Goal: Task Accomplishment & Management: Use online tool/utility

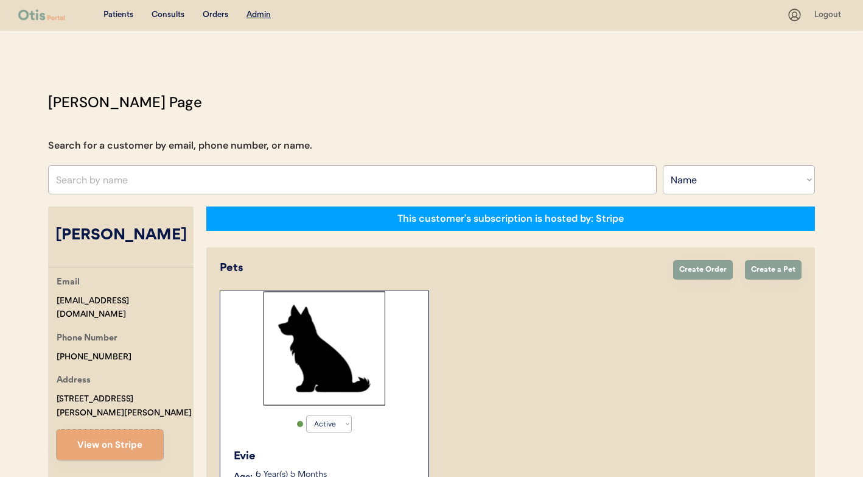
select select ""Name""
select select "true"
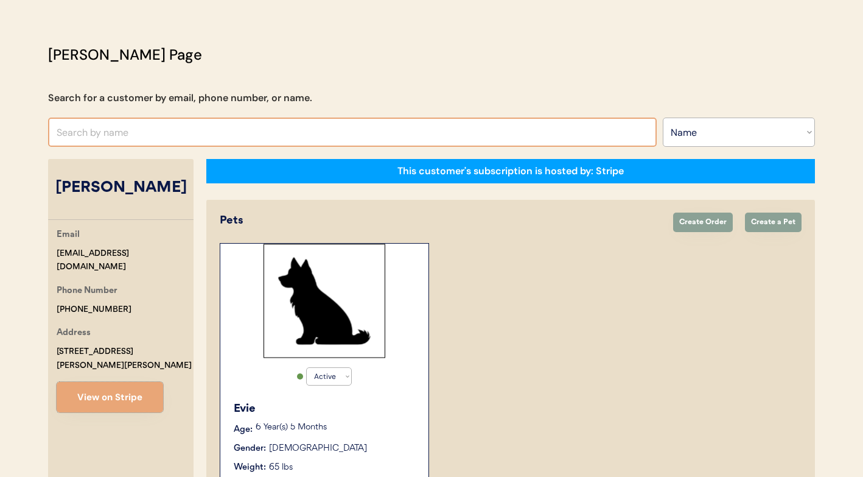
click at [307, 129] on input "text" at bounding box center [352, 131] width 609 height 29
type input "[PERSON_NAME]"
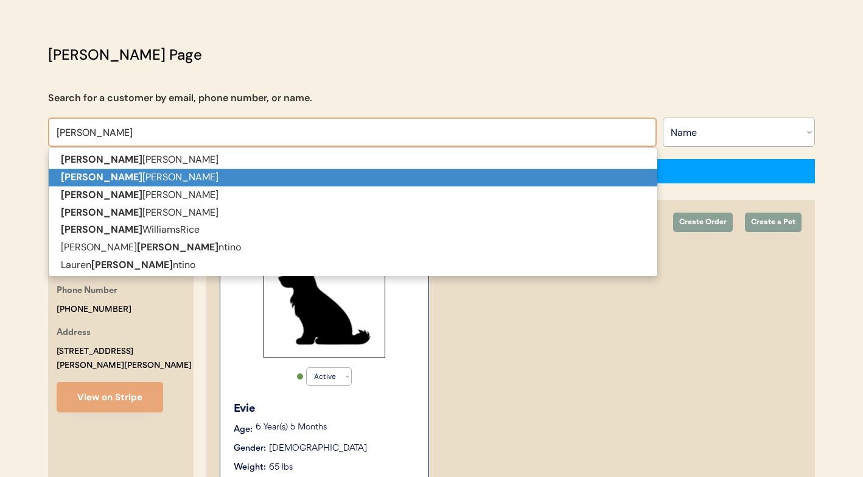
click at [289, 172] on p "[PERSON_NAME]" at bounding box center [353, 178] width 609 height 18
type input "[PERSON_NAME]"
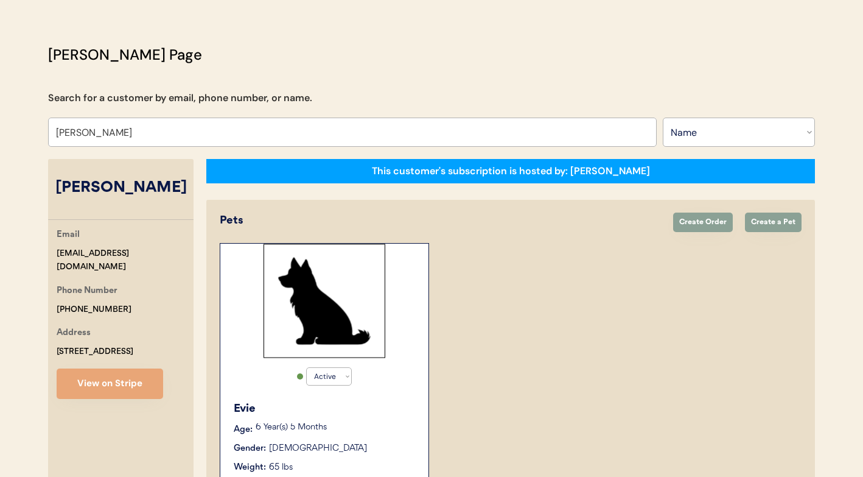
select select "true"
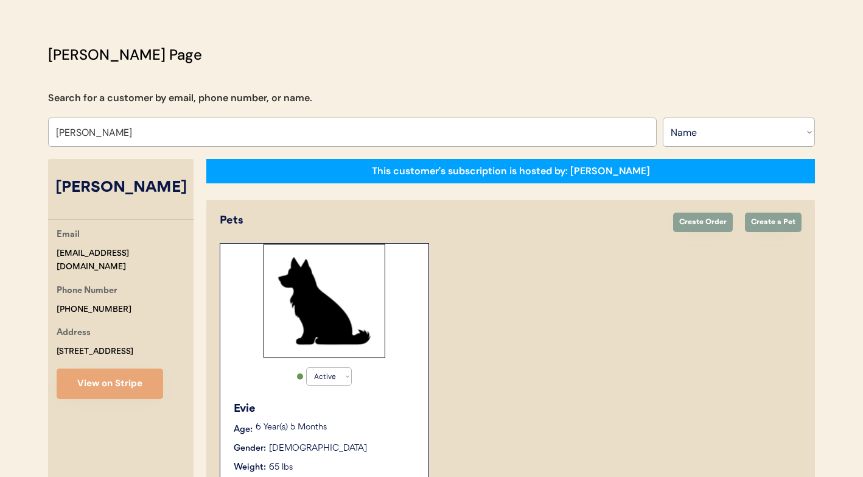
select select "true"
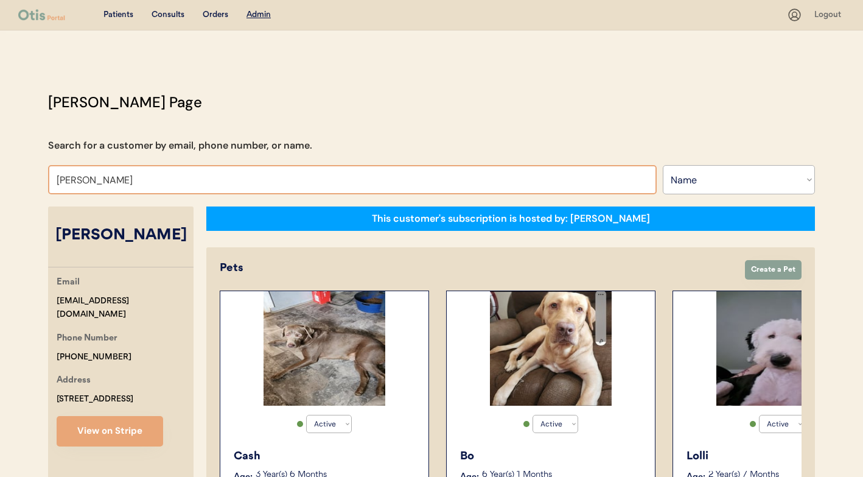
click at [327, 176] on input "[PERSON_NAME]" at bounding box center [352, 179] width 609 height 29
paste input "[DEMOGRAPHIC_DATA][PERSON_NAME]"
type input "[DEMOGRAPHIC_DATA][PERSON_NAME]"
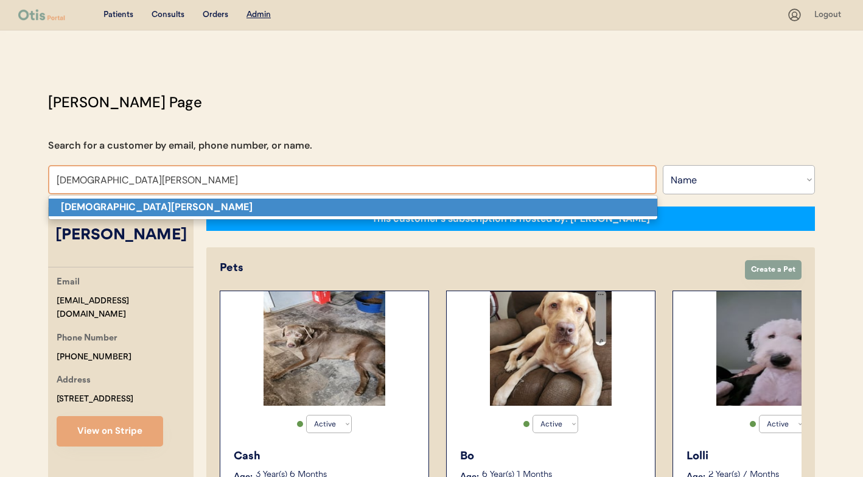
click at [265, 209] on p "[DEMOGRAPHIC_DATA][PERSON_NAME]" at bounding box center [353, 207] width 609 height 18
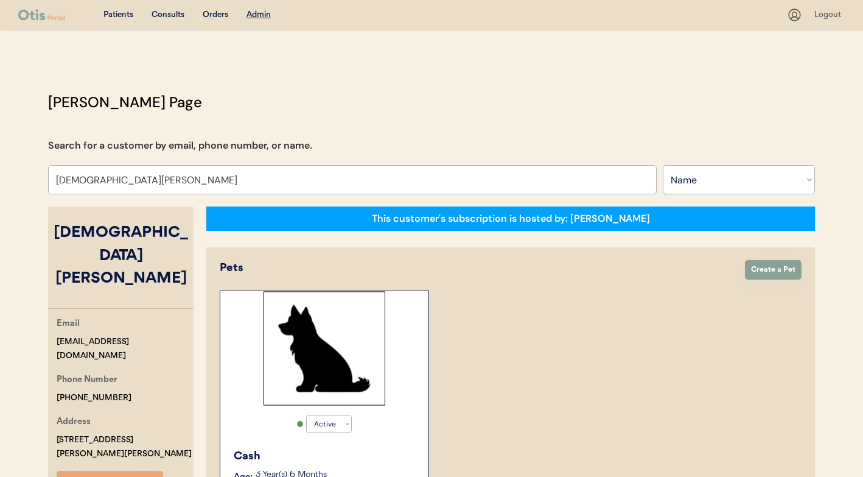
select select "false"
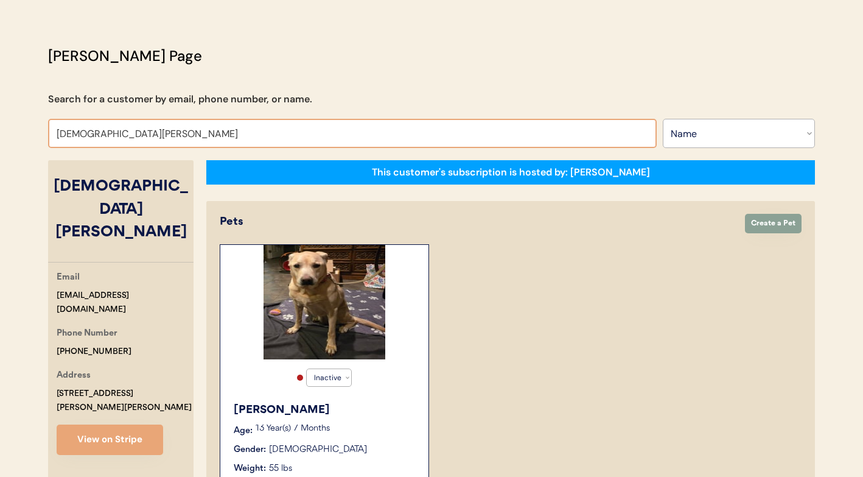
scroll to position [27, 0]
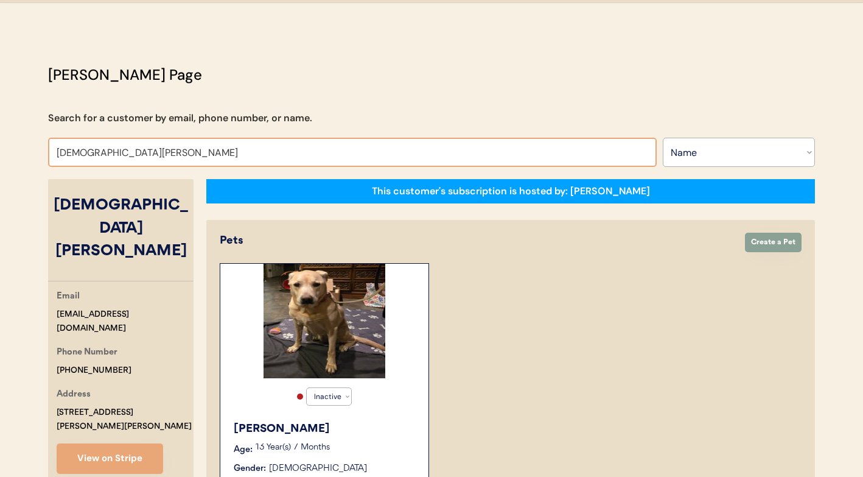
paste input "[PERSON_NAME]"
type input "[PERSON_NAME]"
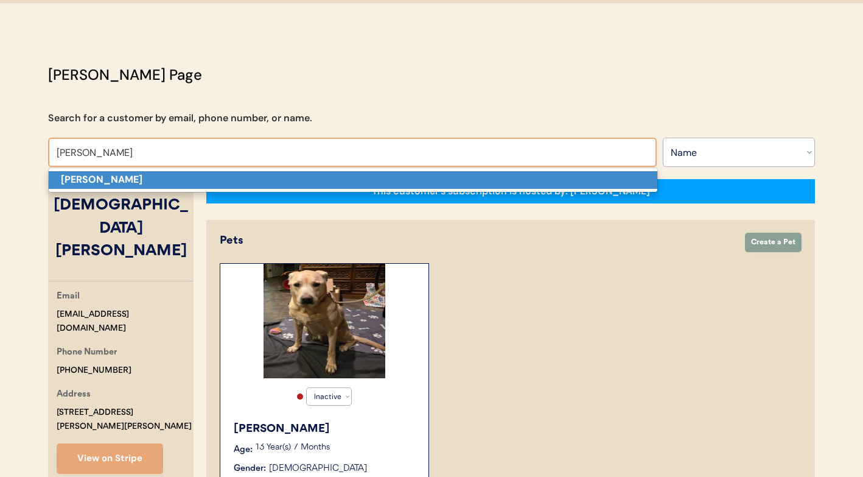
click at [370, 180] on p "[PERSON_NAME]" at bounding box center [353, 180] width 609 height 18
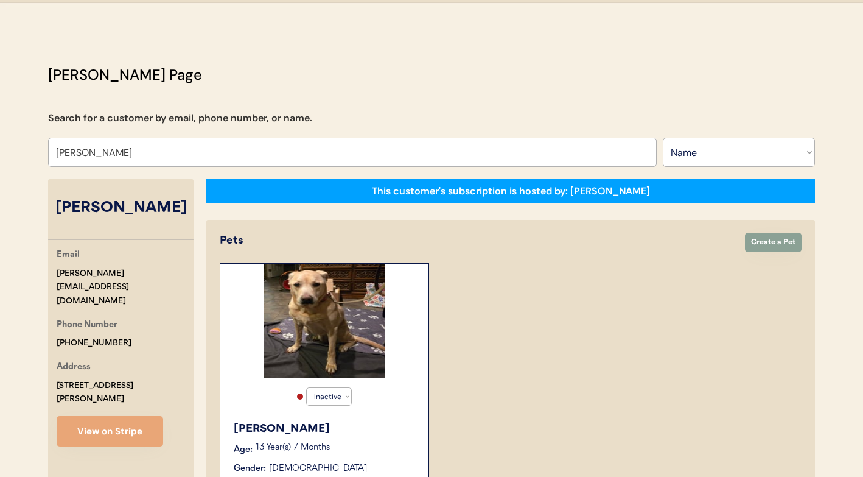
select select "true"
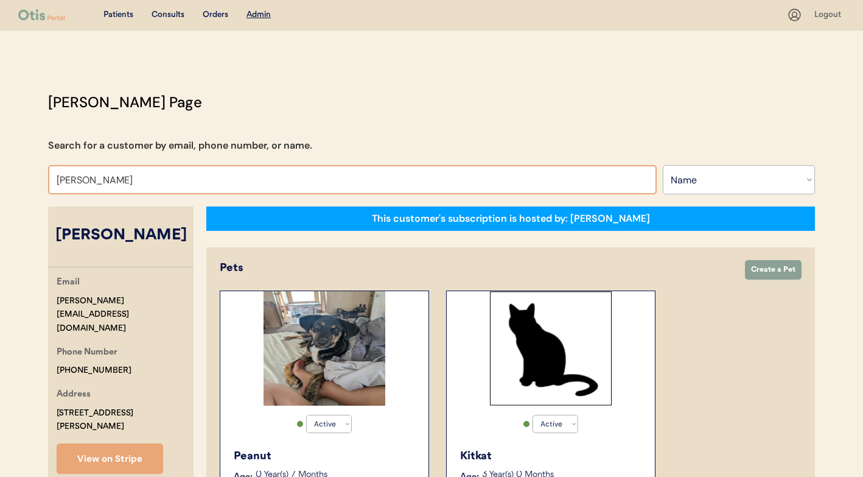
type input "[DEMOGRAPHIC_DATA]"
type input "[DEMOGRAPHIC_DATA][PERSON_NAME]"
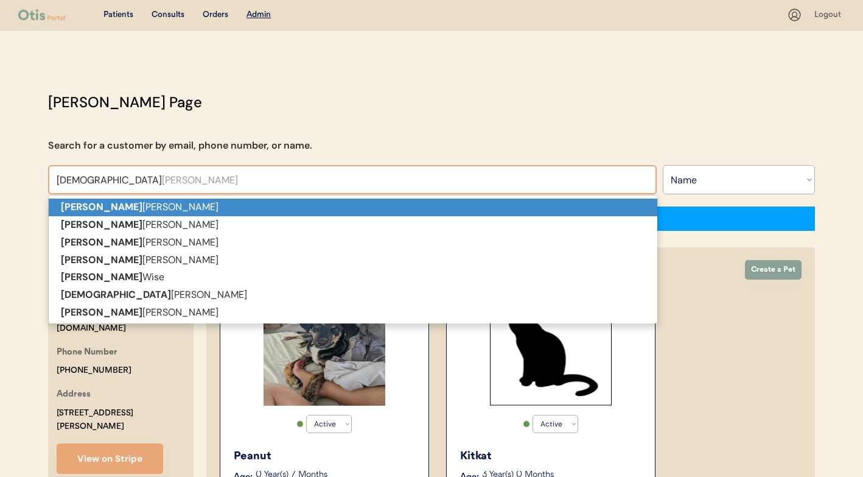
click at [421, 204] on p "[DEMOGRAPHIC_DATA][PERSON_NAME]" at bounding box center [353, 207] width 609 height 18
type input "[DEMOGRAPHIC_DATA][PERSON_NAME]"
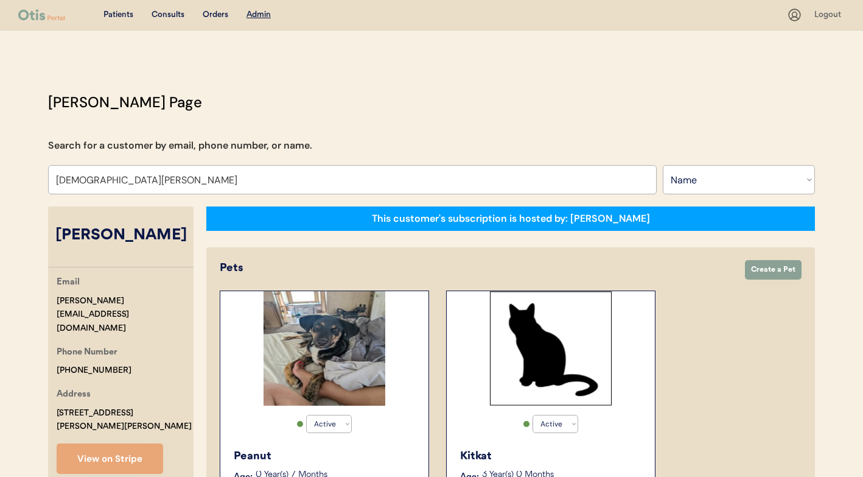
select select "false"
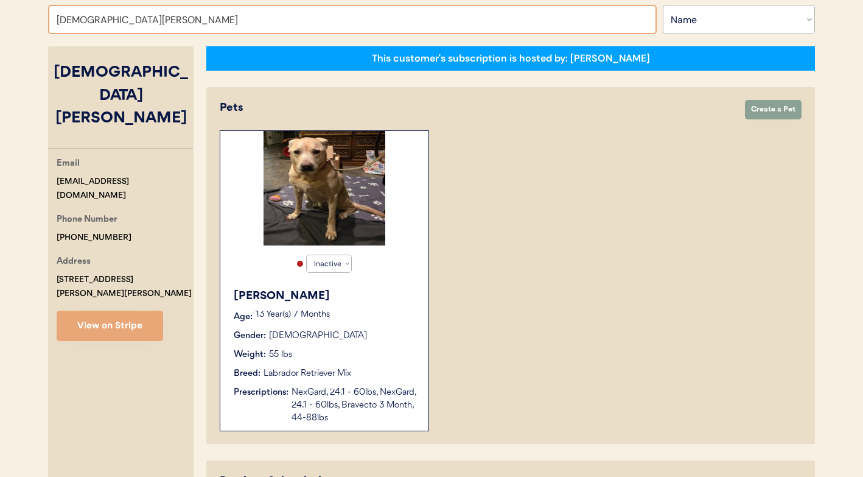
scroll to position [116, 0]
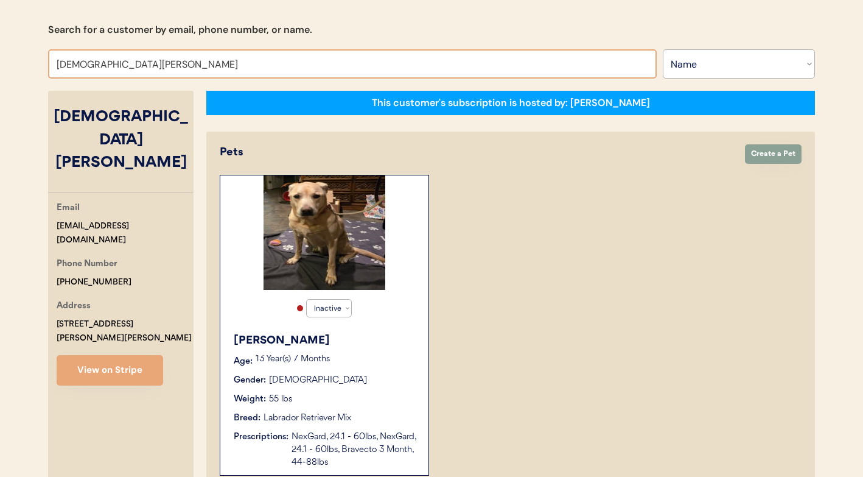
click at [439, 69] on input "[DEMOGRAPHIC_DATA][PERSON_NAME]" at bounding box center [352, 63] width 609 height 29
paste input "[PERSON_NAME]"
type input "[PERSON_NAME]"
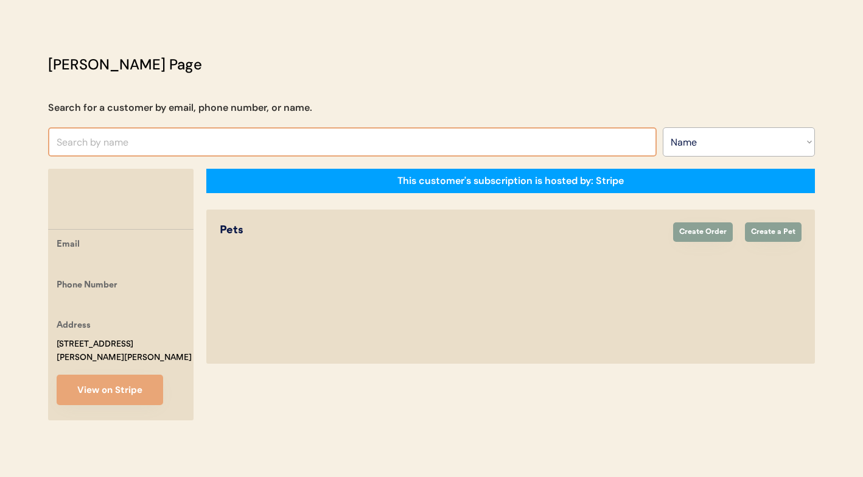
click at [361, 142] on input "text" at bounding box center [352, 141] width 609 height 29
paste input "[PERSON_NAME]"
type input "[PERSON_NAME]"
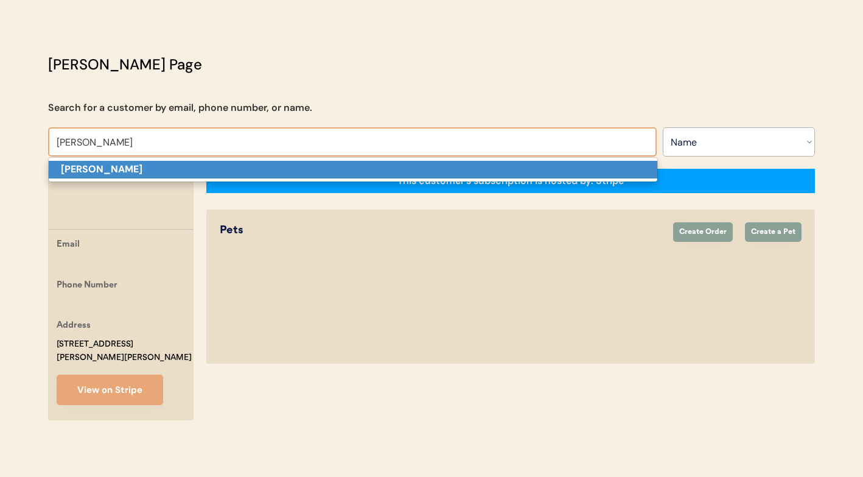
click at [292, 173] on p "[PERSON_NAME]" at bounding box center [353, 170] width 609 height 18
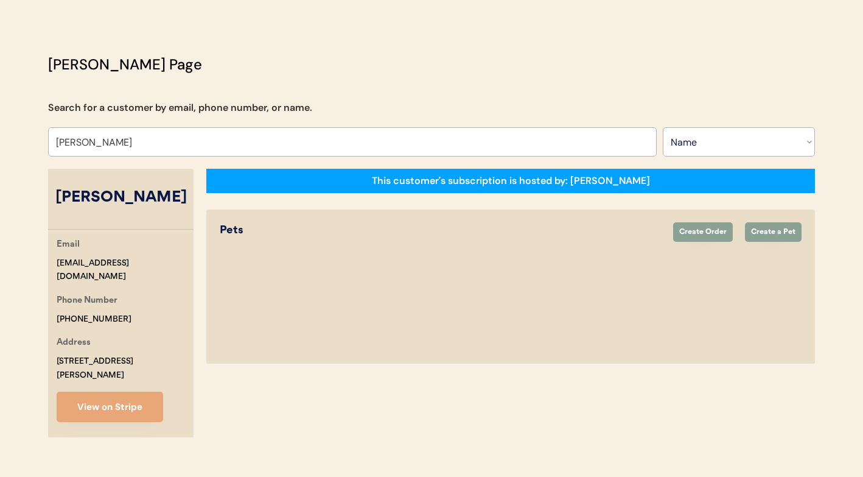
select select "true"
select select "false"
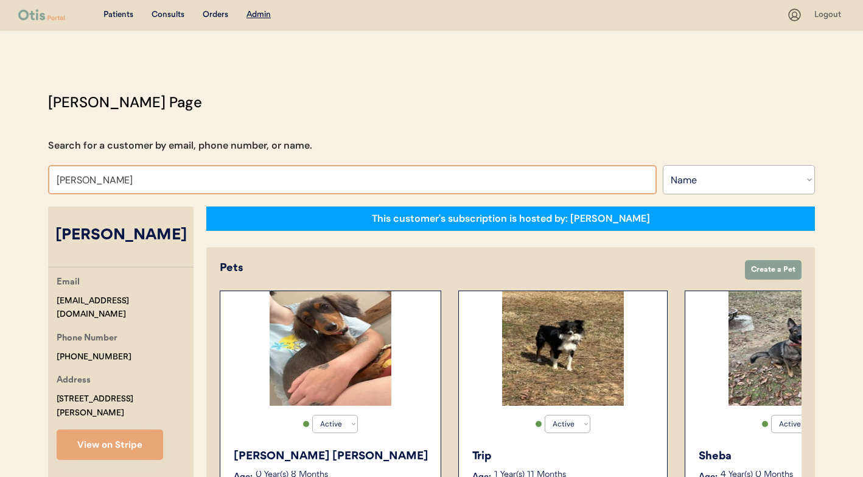
click at [338, 177] on input "[PERSON_NAME]" at bounding box center [352, 179] width 609 height 29
paste input "[PERSON_NAME]"
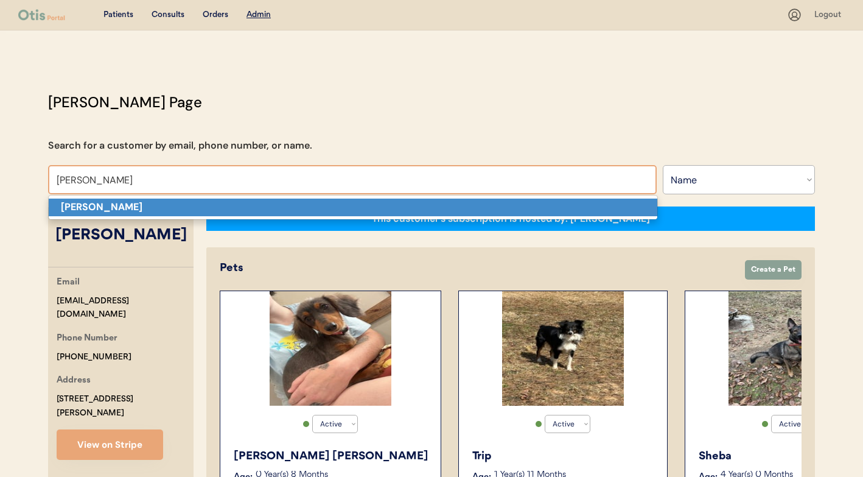
click at [308, 210] on p "[PERSON_NAME]" at bounding box center [353, 207] width 609 height 18
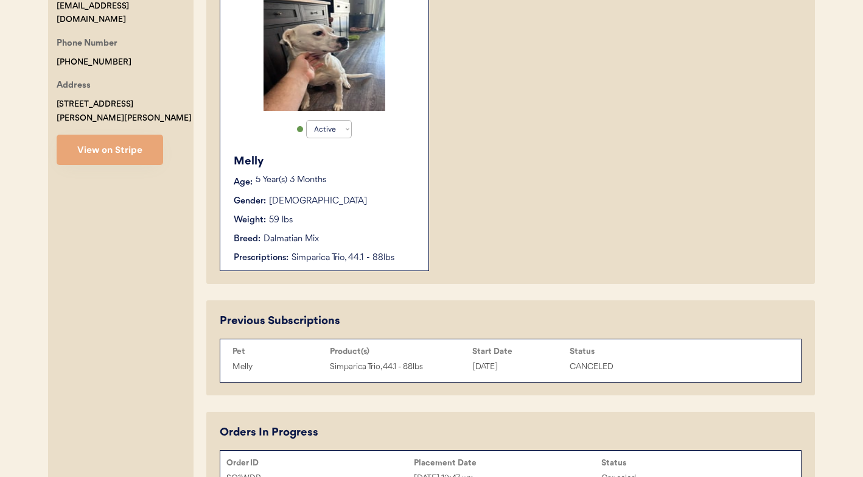
scroll to position [125, 0]
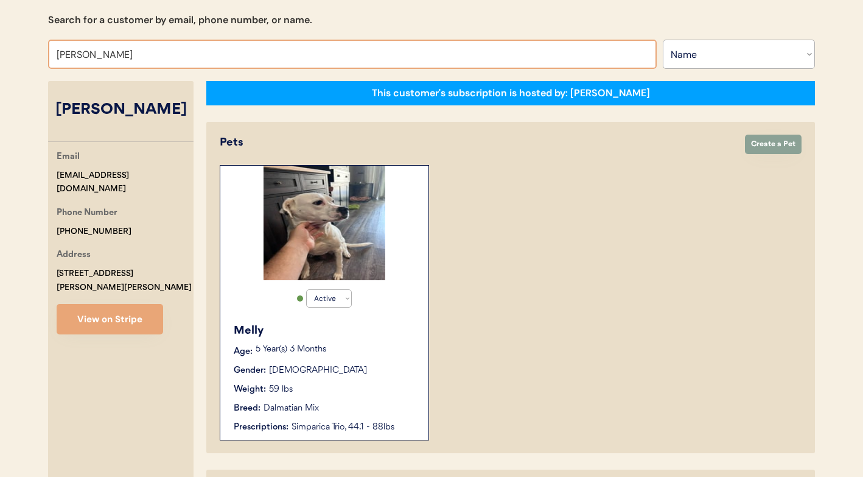
paste input "97454416-bb52-48b1-9343-a9475e1449e9"
type input "97454416-bb52-48b1-9343-a9475e1449e9"
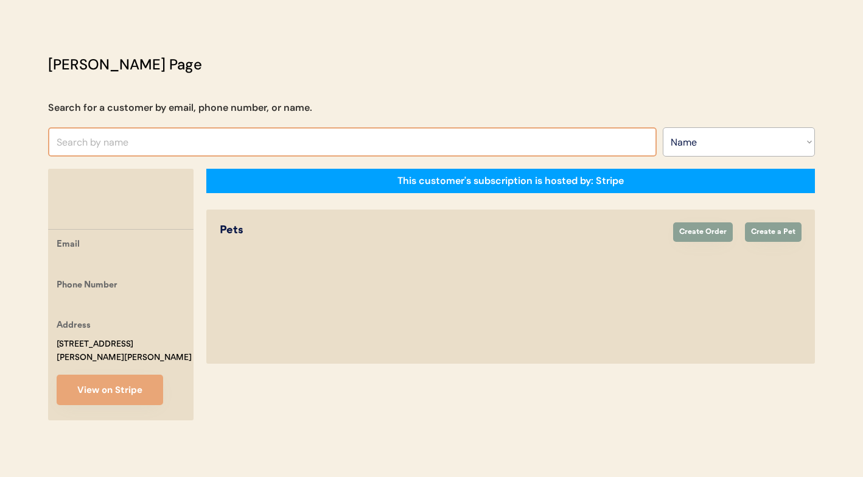
paste input "[PERSON_NAME]"
type input "[PERSON_NAME]"
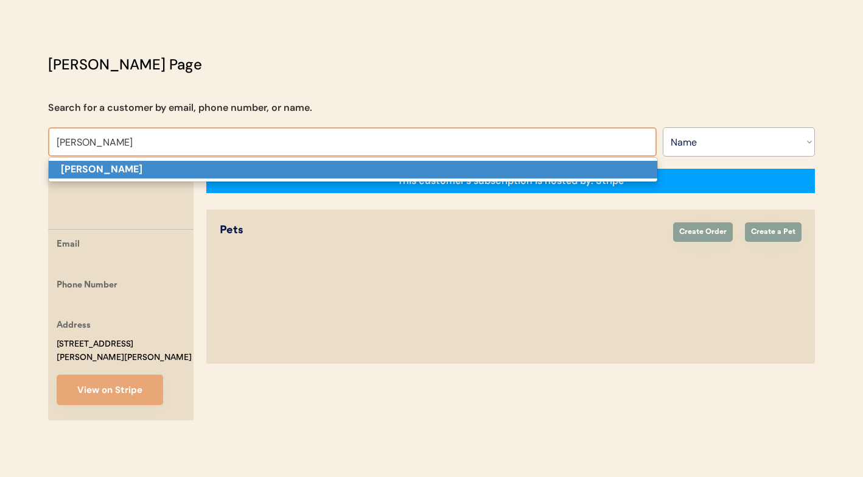
click at [323, 171] on p "[PERSON_NAME]" at bounding box center [353, 170] width 609 height 18
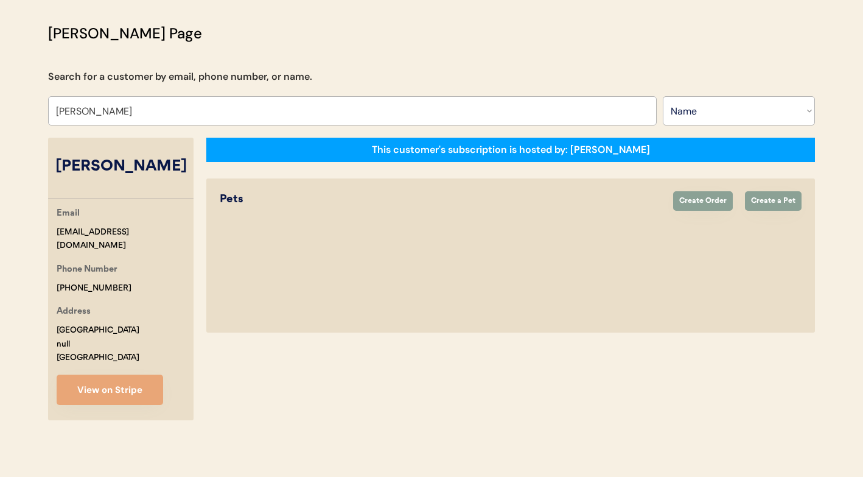
select select "false"
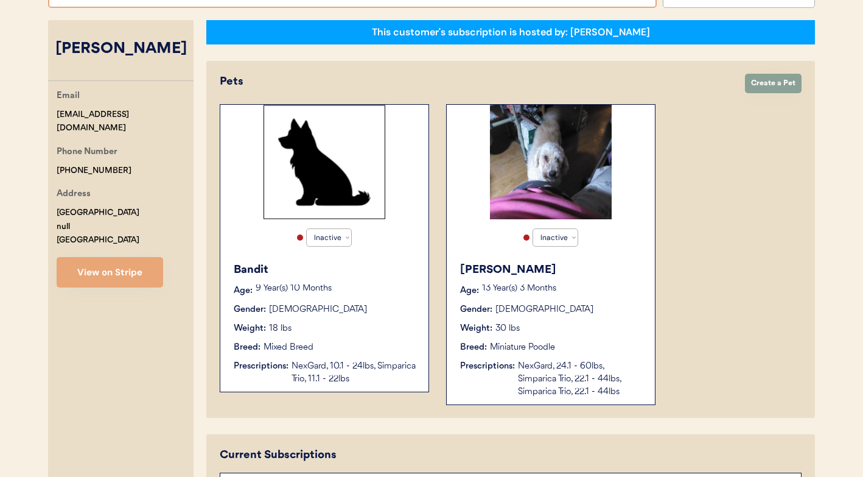
scroll to position [165, 0]
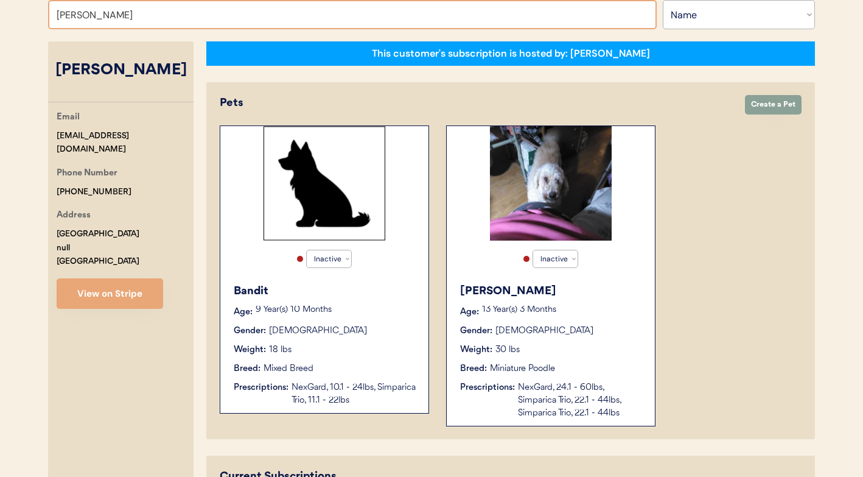
click at [491, 17] on input "[PERSON_NAME]" at bounding box center [352, 14] width 609 height 29
paste input "[PERSON_NAME]"
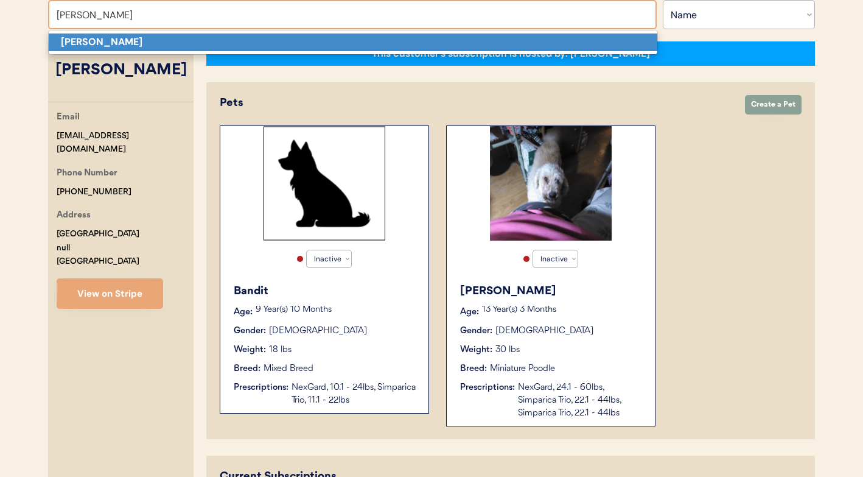
click at [457, 49] on p "[PERSON_NAME]" at bounding box center [353, 42] width 609 height 18
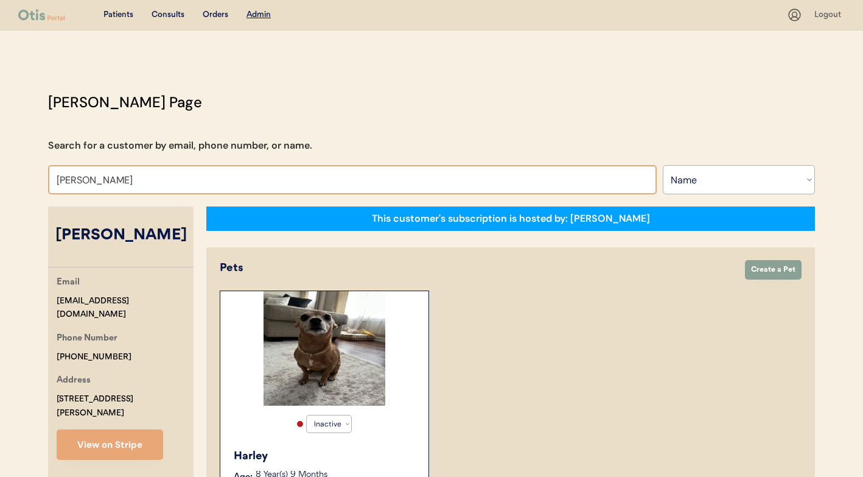
click at [442, 186] on input "[PERSON_NAME]" at bounding box center [352, 179] width 609 height 29
paste input "[PERSON_NAME], MD"
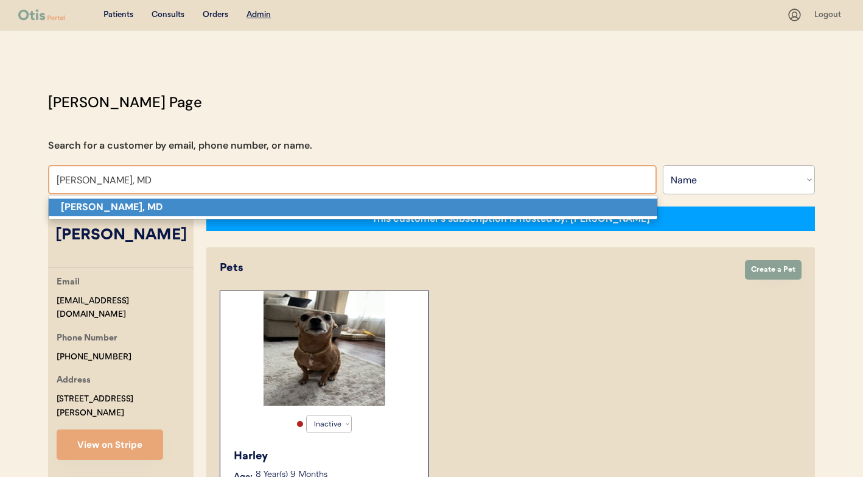
click at [383, 205] on p "[PERSON_NAME], MD" at bounding box center [353, 207] width 609 height 18
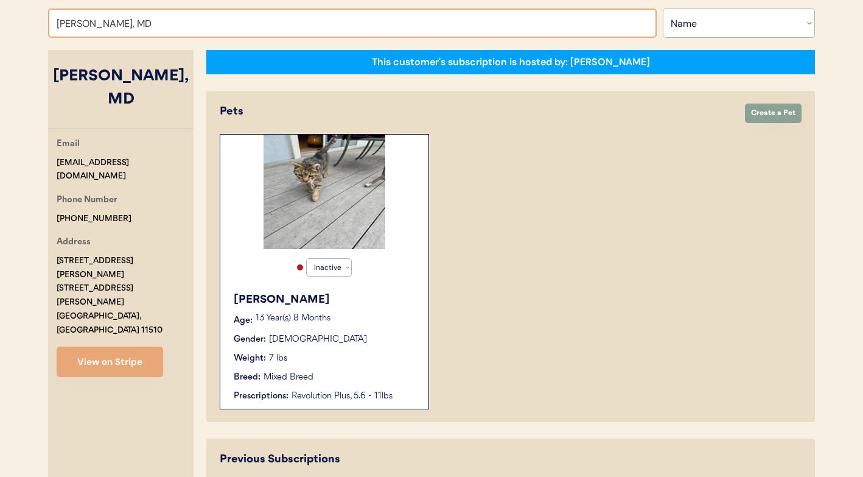
scroll to position [152, 0]
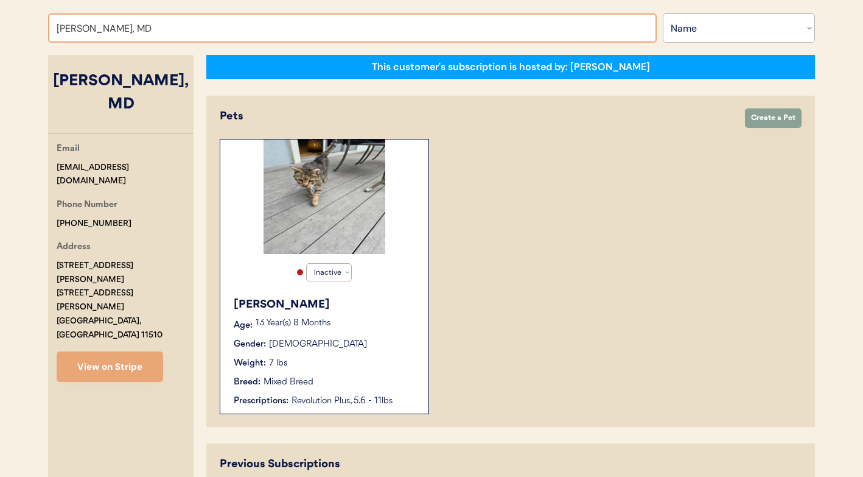
paste input "[PERSON_NAME]"
type input "[PERSON_NAME]"
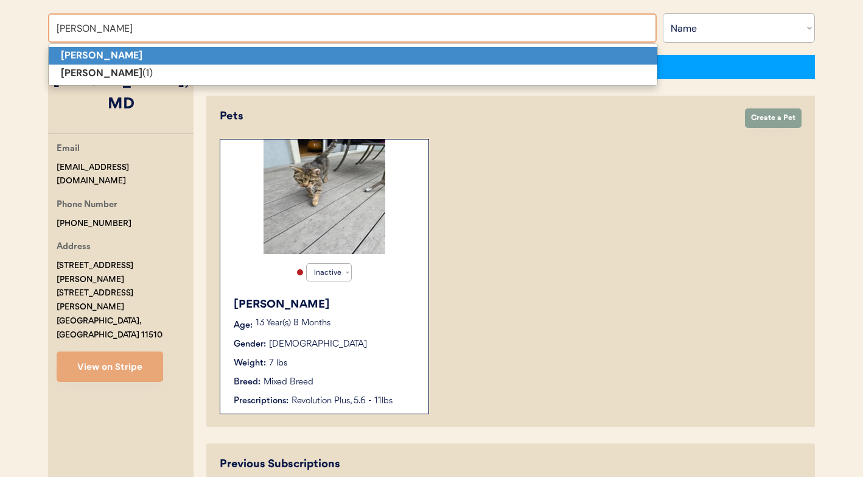
click at [420, 54] on p "[PERSON_NAME]" at bounding box center [353, 56] width 609 height 18
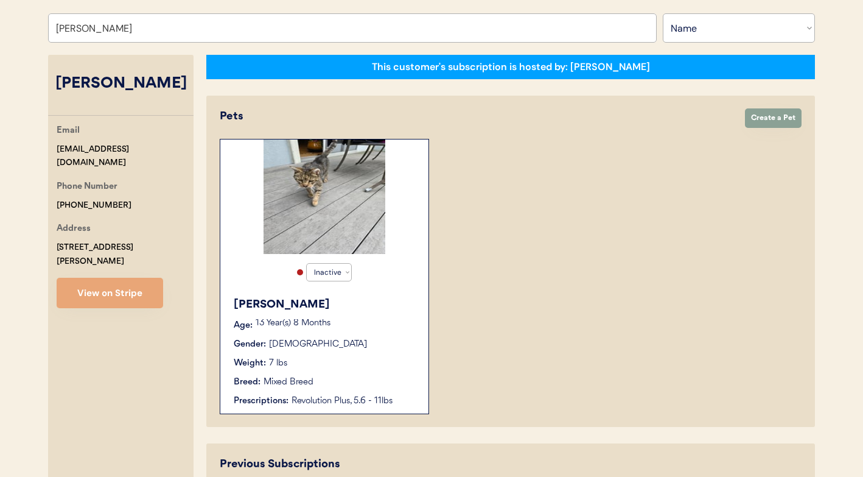
select select "true"
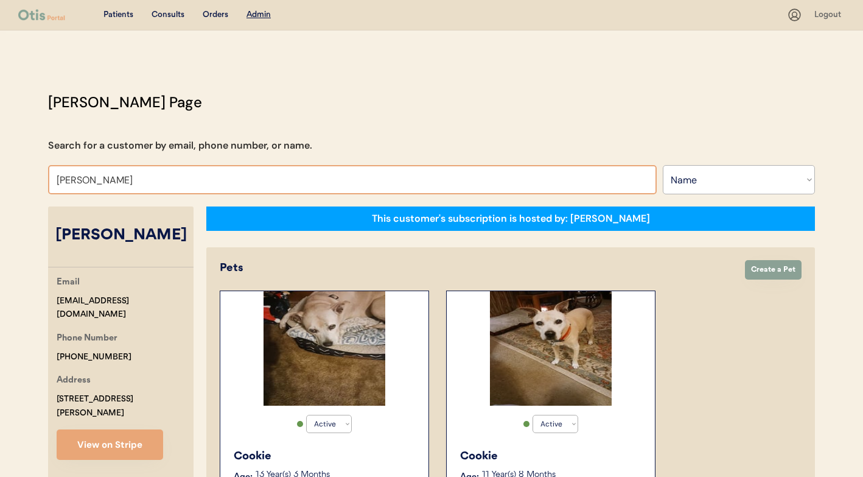
click at [352, 168] on input "[PERSON_NAME]" at bounding box center [352, 179] width 609 height 29
paste input "[PERSON_NAME]"
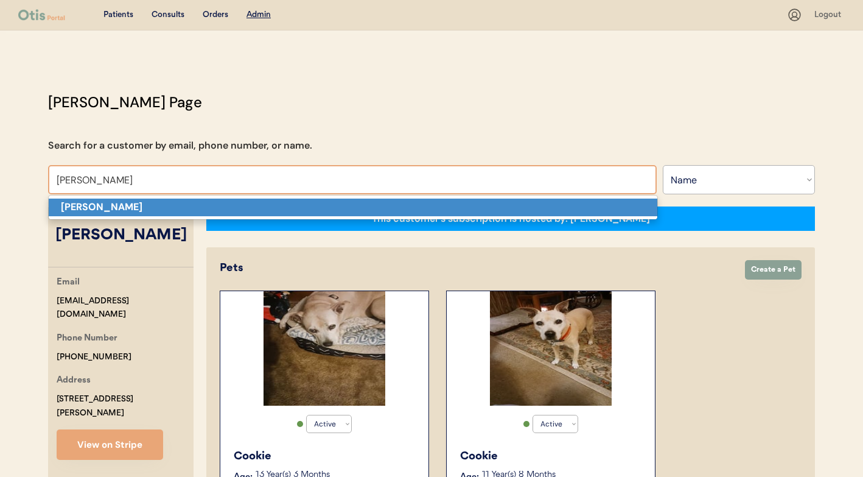
click at [304, 207] on p "[PERSON_NAME]" at bounding box center [353, 207] width 609 height 18
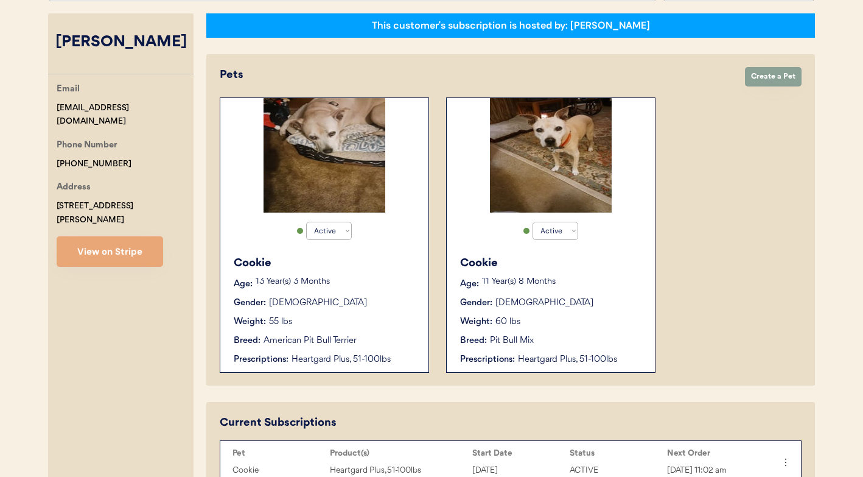
scroll to position [197, 0]
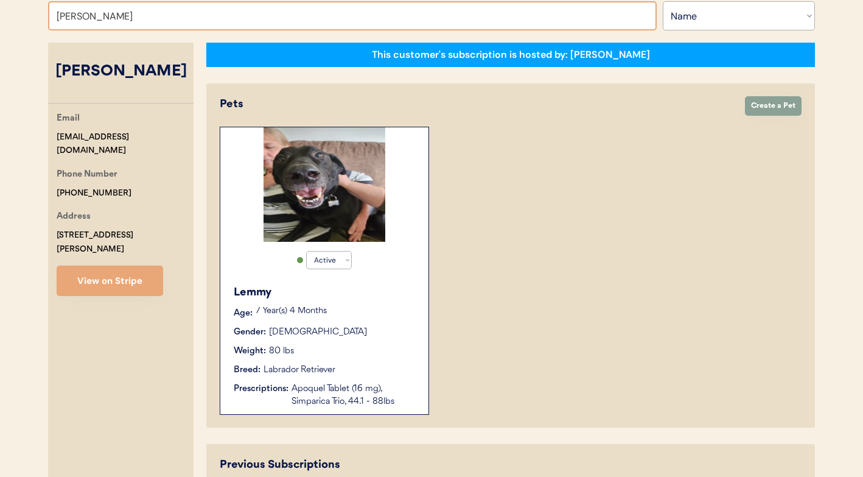
scroll to position [123, 0]
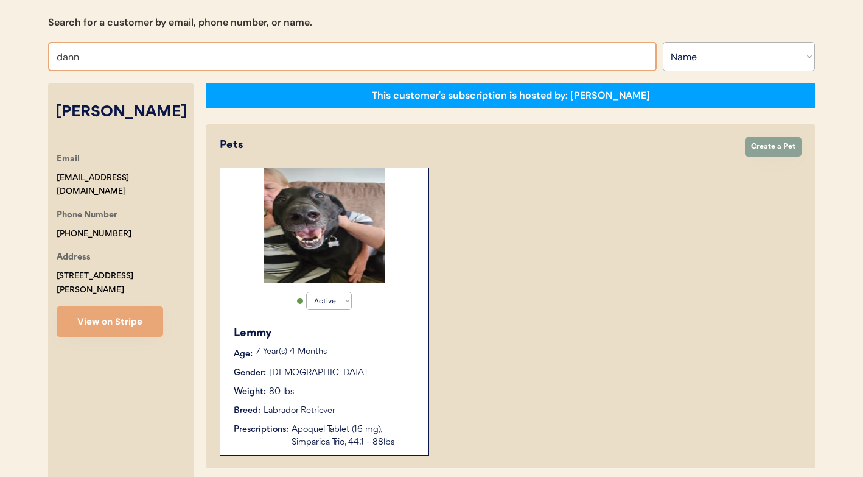
type input "[PERSON_NAME]"
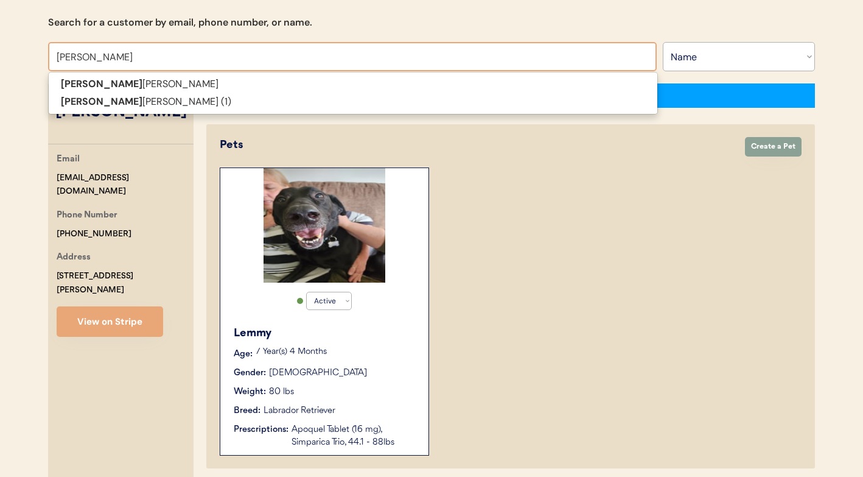
type input "[PERSON_NAME]"
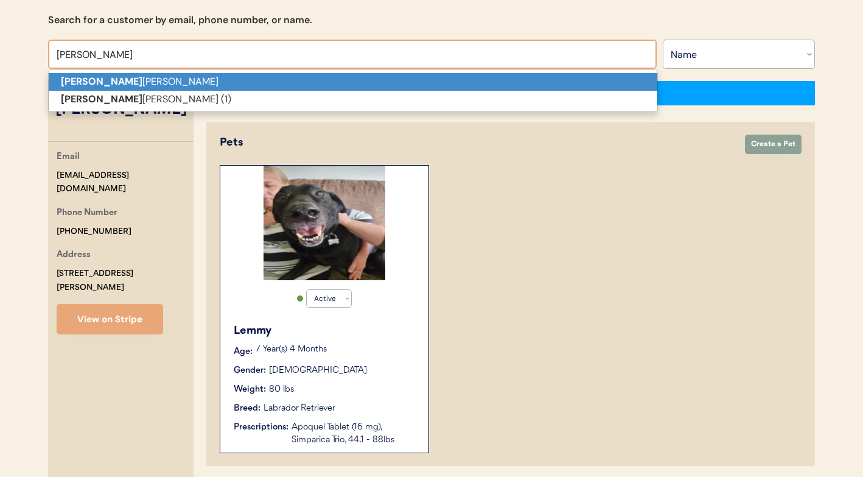
click at [465, 85] on p "[PERSON_NAME]" at bounding box center [353, 82] width 609 height 18
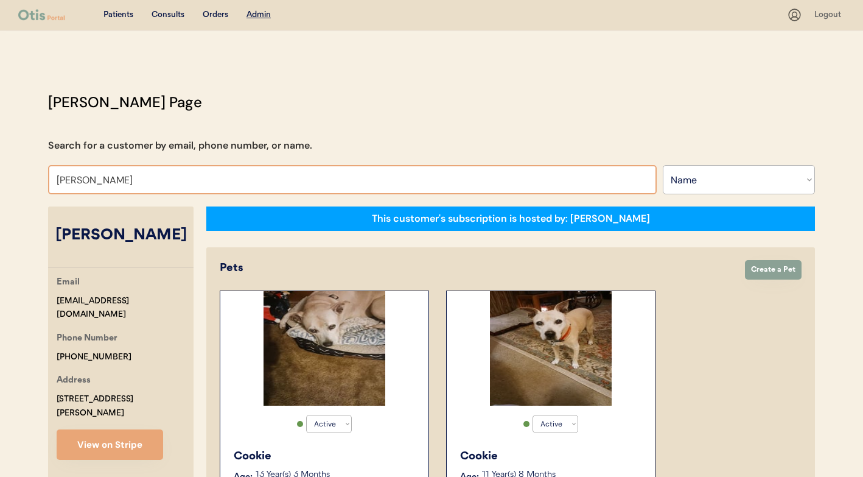
click at [302, 175] on input "[PERSON_NAME]" at bounding box center [352, 179] width 609 height 29
type input "[PERSON_NAME]"
type input "[DEMOGRAPHIC_DATA][PERSON_NAME]"
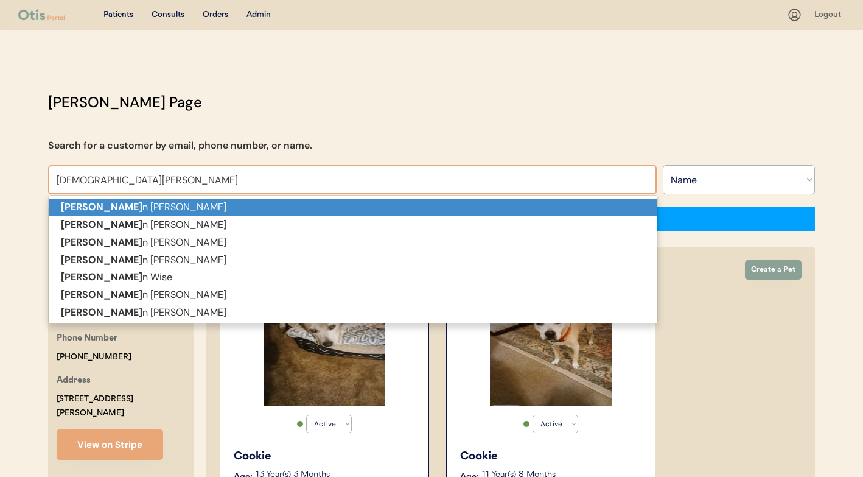
type input "[DEMOGRAPHIC_DATA][PERSON_NAME]"
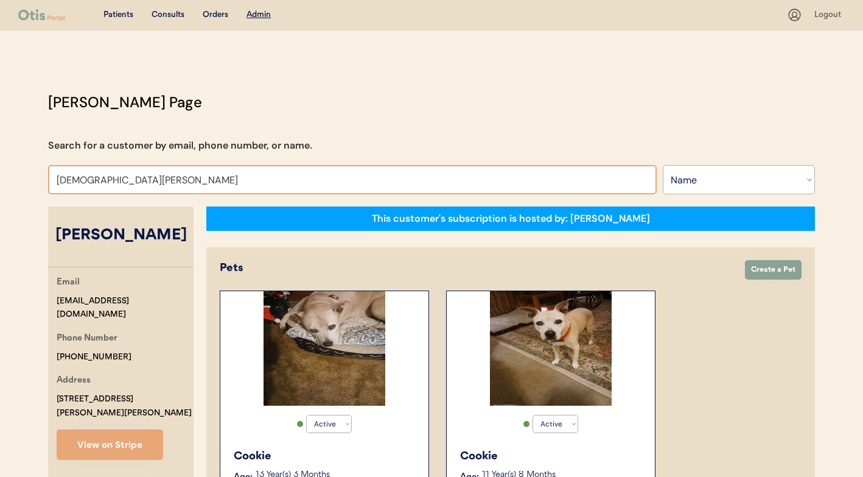
select select "false"
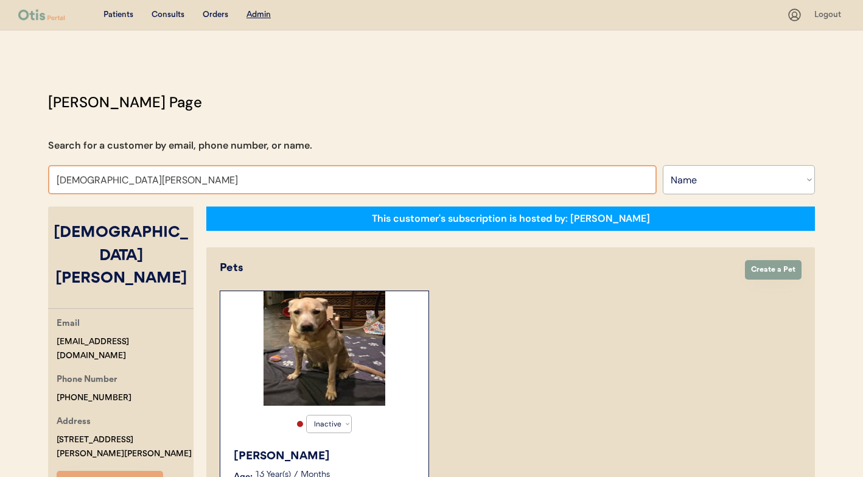
click at [327, 173] on input "[DEMOGRAPHIC_DATA][PERSON_NAME]" at bounding box center [352, 179] width 609 height 29
paste input "85adf51c-f5b0-4832-a811-8575d7548798"
type input "[PERSON_NAME]"
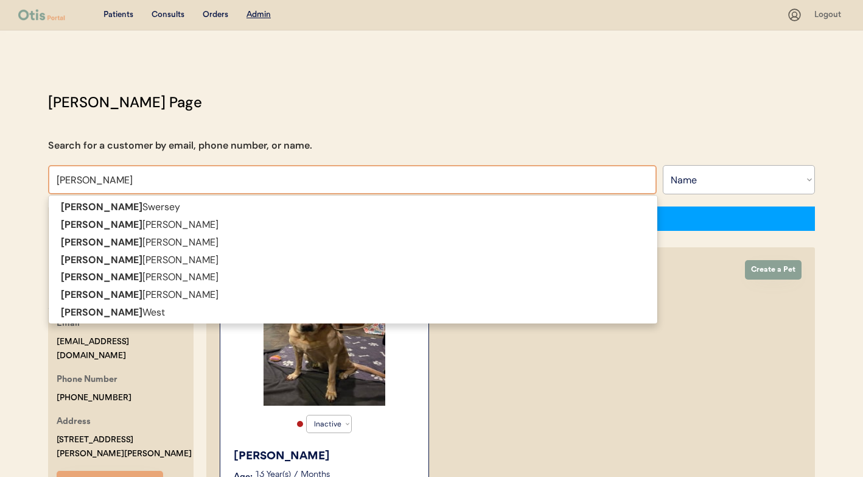
type input "[PERSON_NAME]"
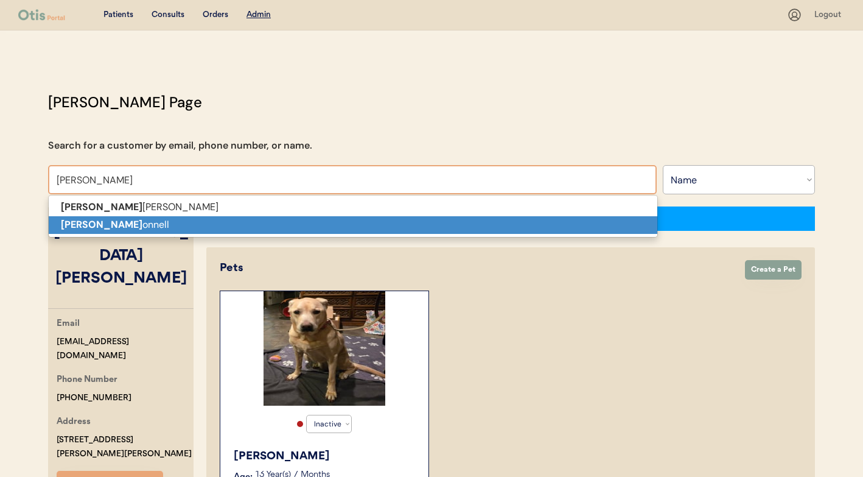
type input "[PERSON_NAME]"
select select "true"
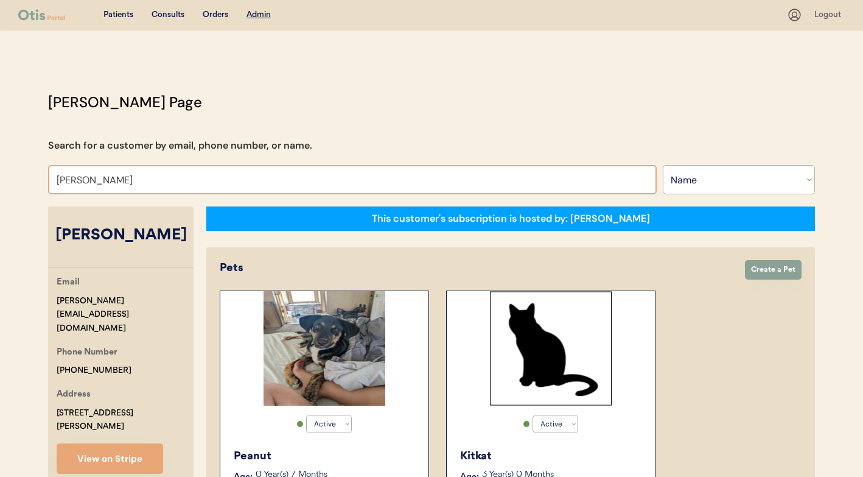
click at [287, 172] on input "[PERSON_NAME]" at bounding box center [352, 179] width 609 height 29
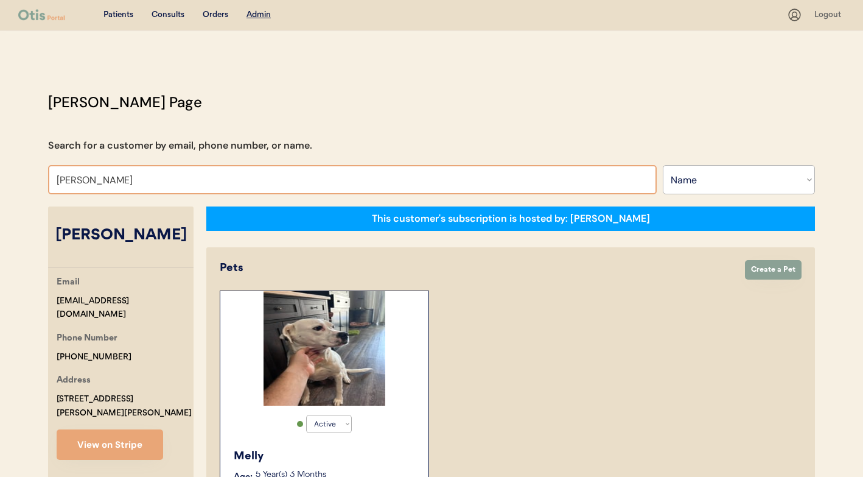
click at [301, 192] on input "[PERSON_NAME]" at bounding box center [352, 179] width 609 height 29
paste input "[PERSON_NAME]"
type input "[PERSON_NAME]"
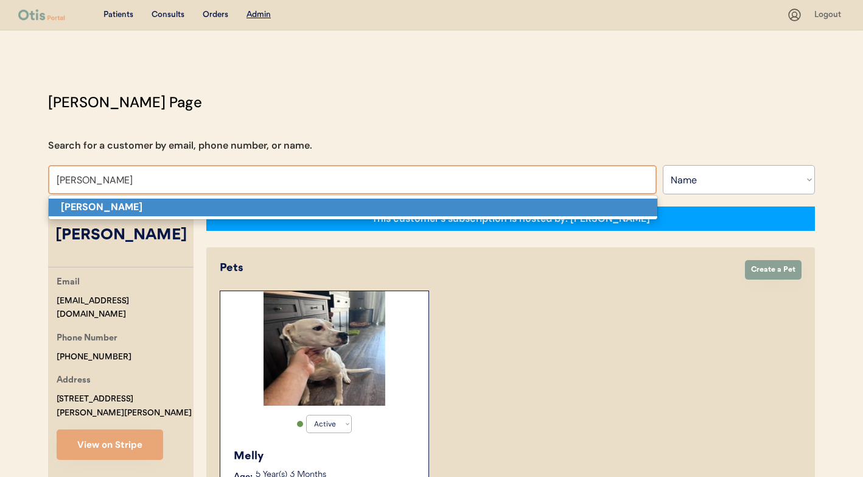
click at [268, 210] on p "[PERSON_NAME]" at bounding box center [353, 207] width 609 height 18
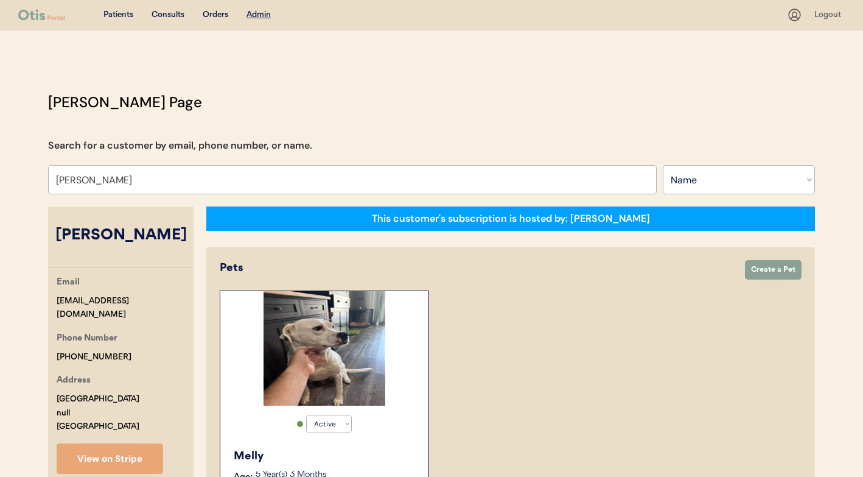
select select "false"
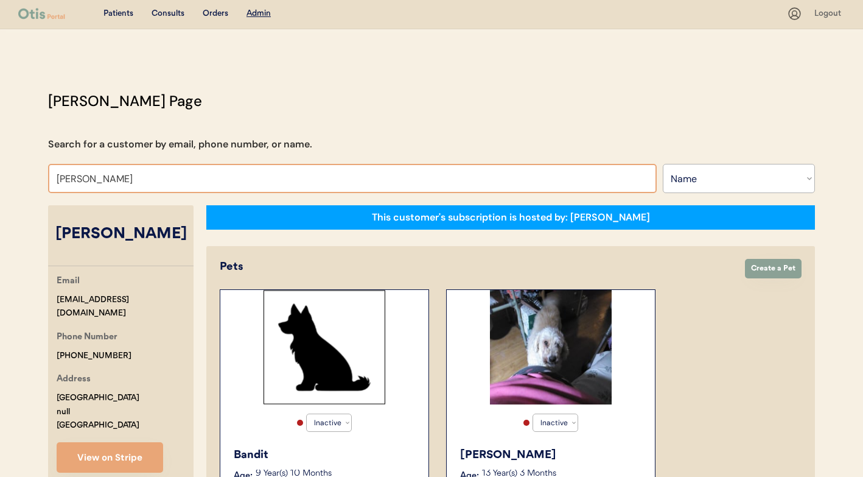
scroll to position [2, 0]
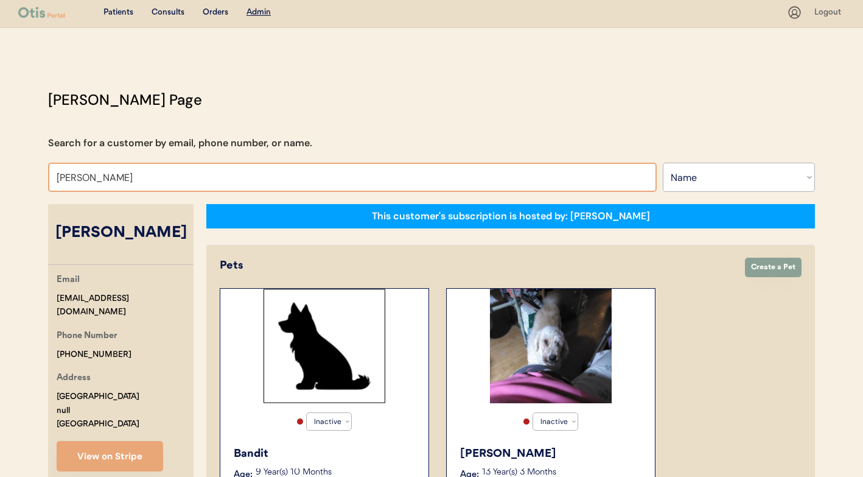
click at [336, 172] on input "[PERSON_NAME]" at bounding box center [352, 176] width 609 height 29
paste input "[PERSON_NAME]"
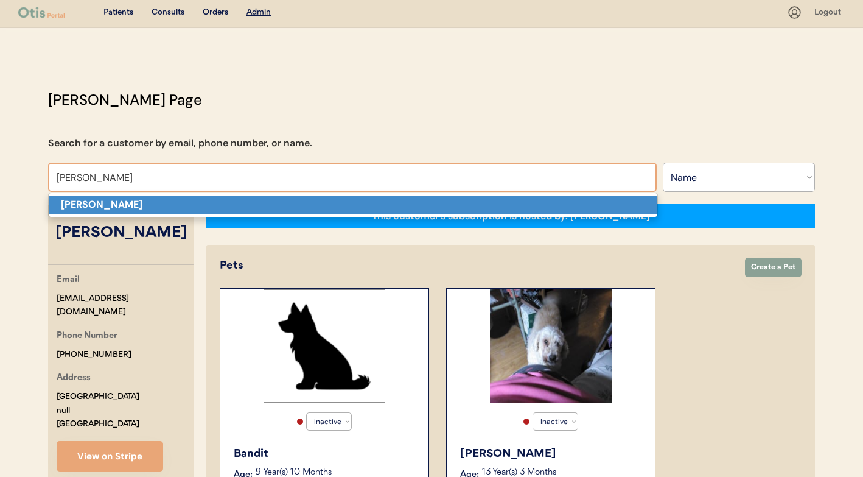
click at [305, 200] on p "[PERSON_NAME]" at bounding box center [353, 205] width 609 height 18
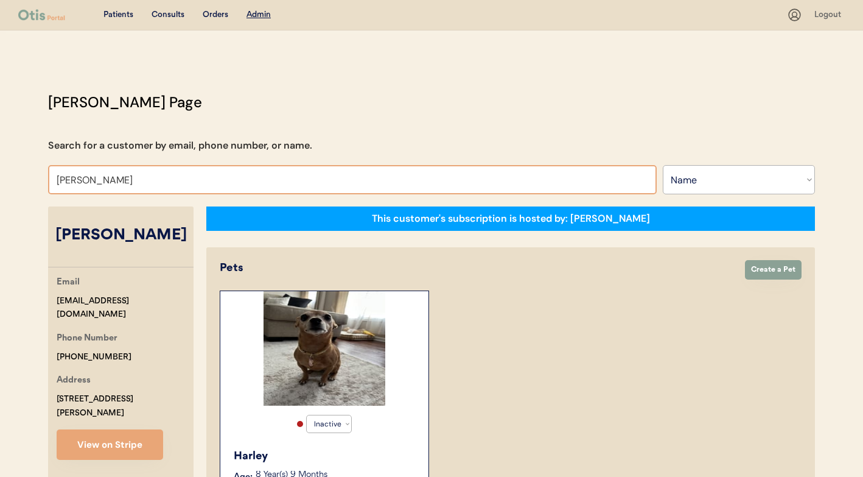
paste input "[PERSON_NAME], MD"
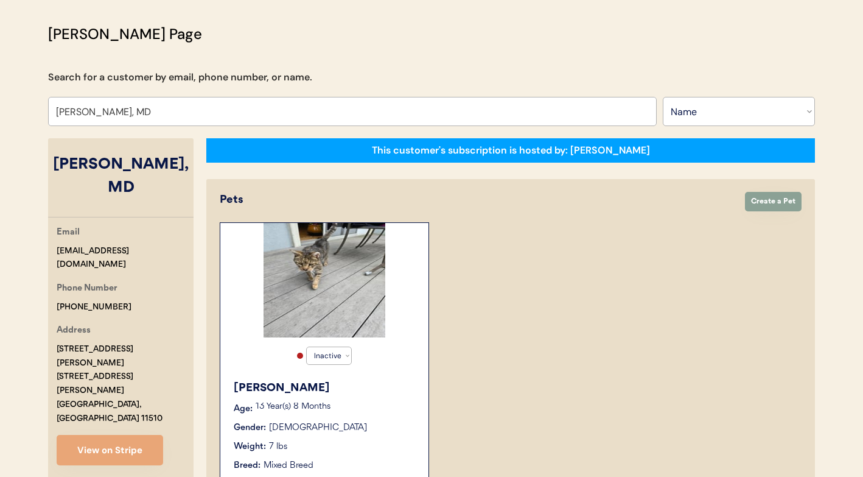
scroll to position [66, 0]
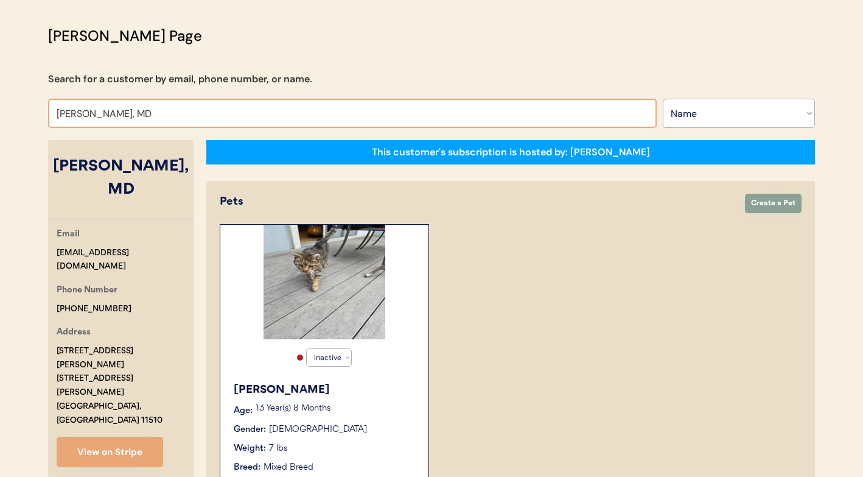
click at [321, 115] on input "[PERSON_NAME], MD" at bounding box center [352, 113] width 609 height 29
type input "da"
type input "[PERSON_NAME]"
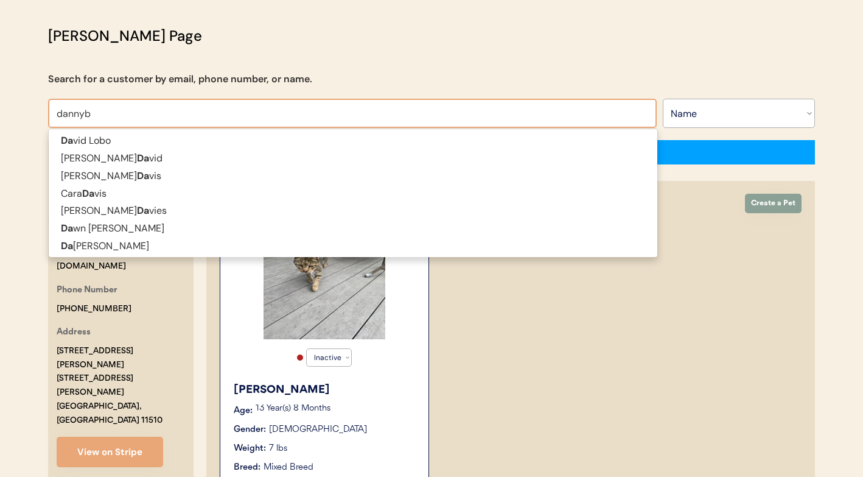
type input "[PERSON_NAME]"
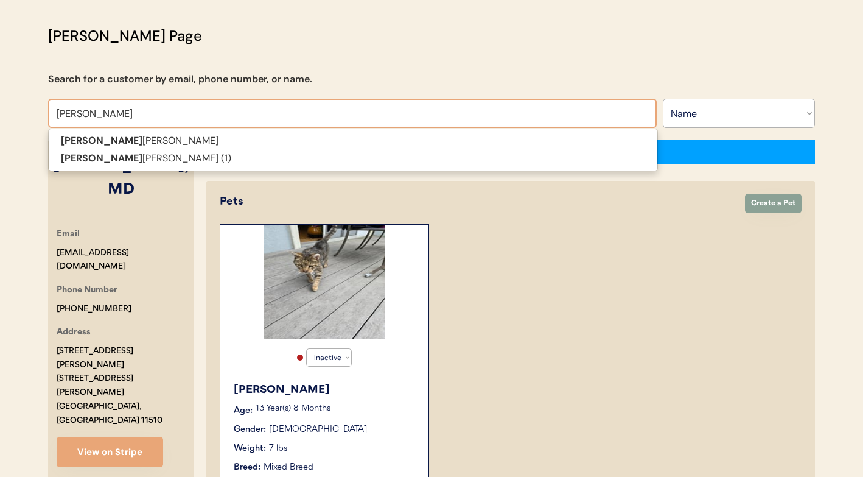
type input "[PERSON_NAME]"
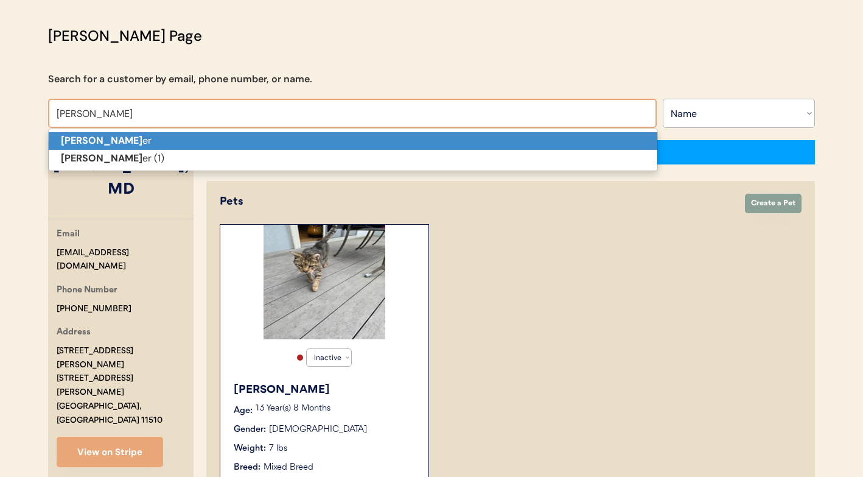
type input "[PERSON_NAME]"
select select "true"
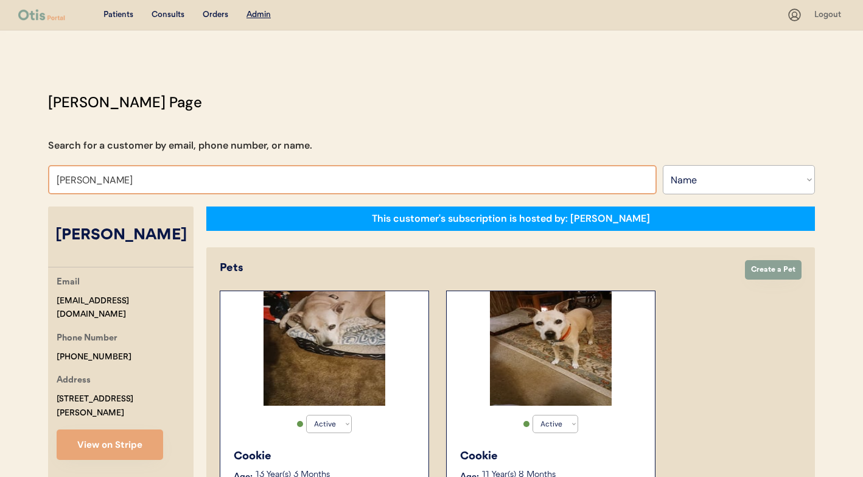
click at [323, 181] on input "[PERSON_NAME]" at bounding box center [352, 179] width 609 height 29
paste input "[PERSON_NAME]"
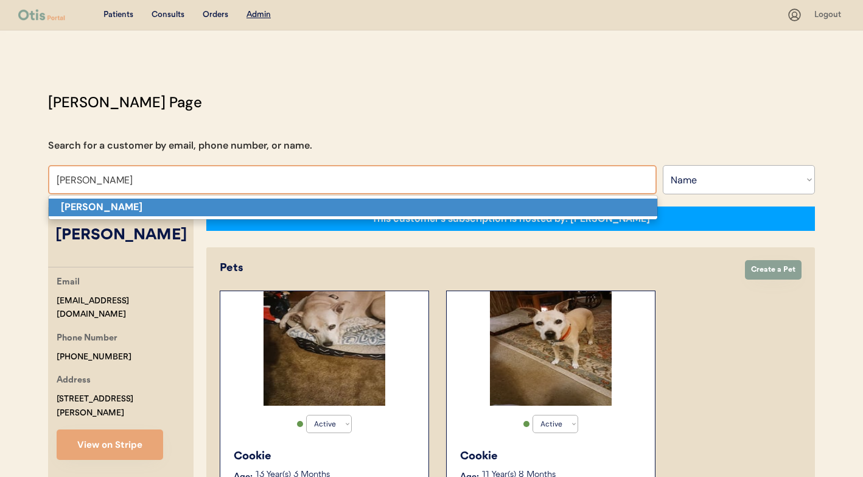
click at [309, 209] on p "[PERSON_NAME]" at bounding box center [353, 207] width 609 height 18
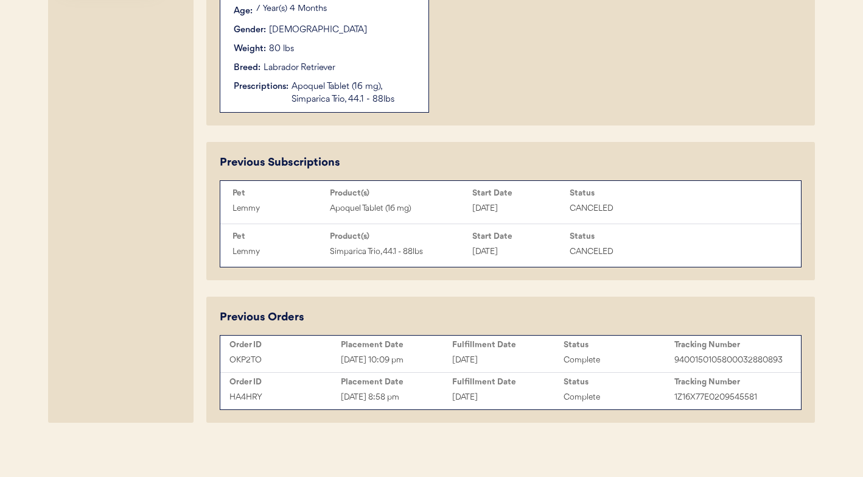
scroll to position [468, 0]
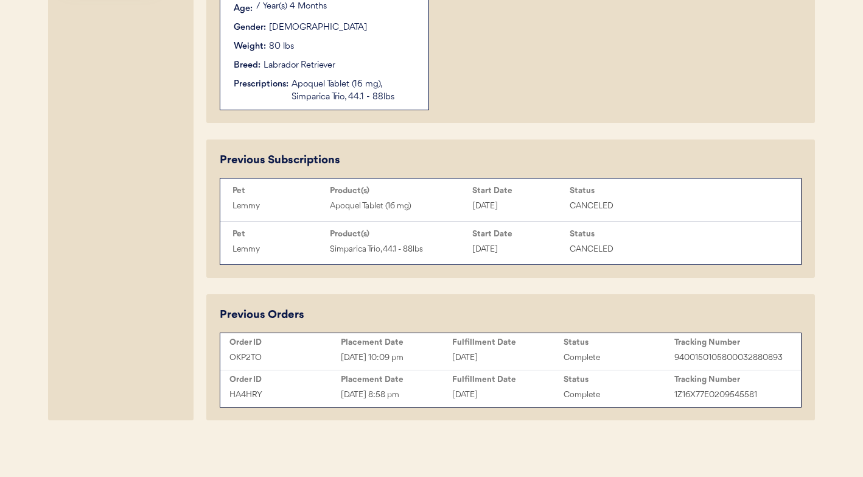
type input "[PERSON_NAME]"
